Goal: Find specific page/section: Find specific page/section

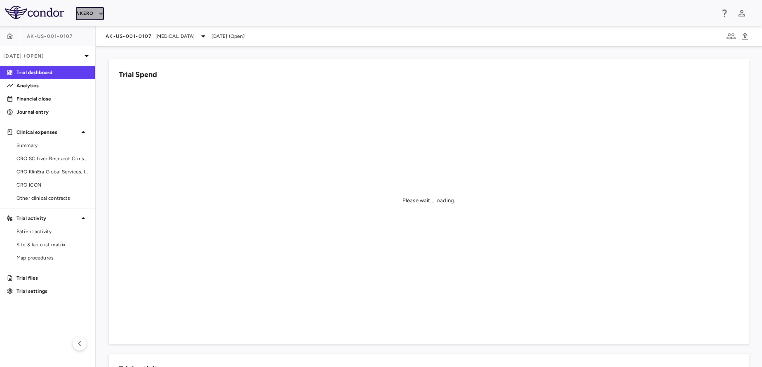
click at [87, 10] on button "Akero" at bounding box center [90, 13] width 28 height 13
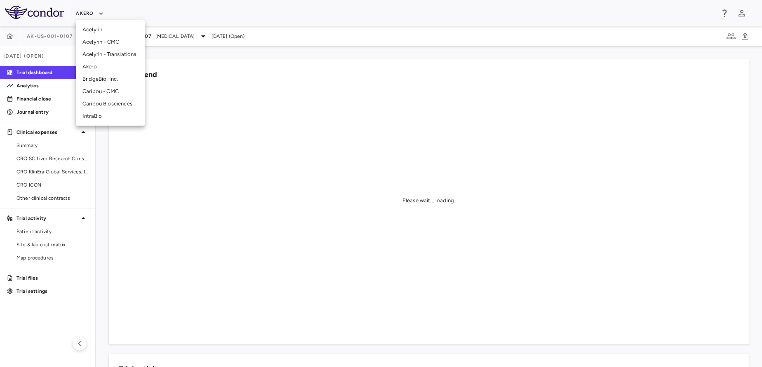
click at [99, 70] on li "Akero" at bounding box center [110, 67] width 69 height 12
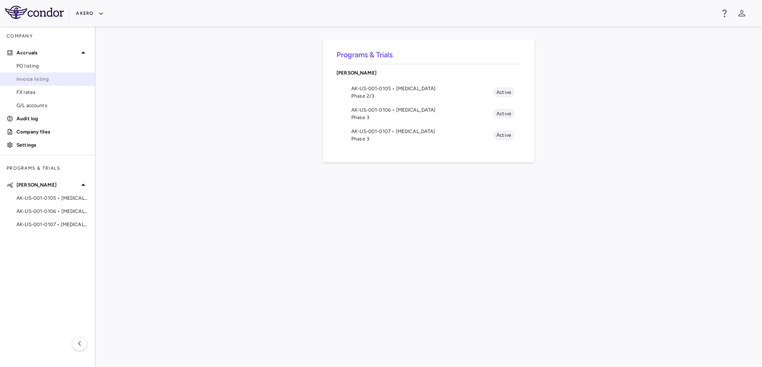
click at [49, 76] on span "Invoice listing" at bounding box center [52, 78] width 72 height 7
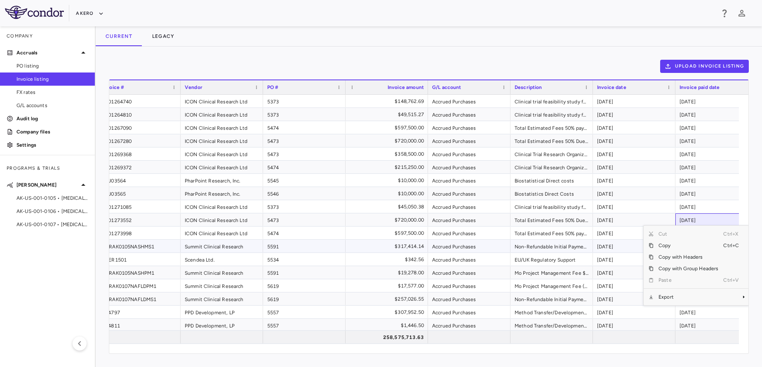
scroll to position [0, 2]
